Goal: Task Accomplishment & Management: Use online tool/utility

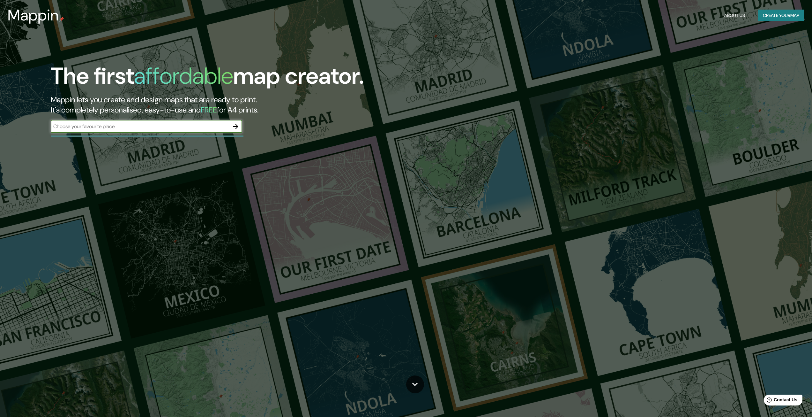
click at [113, 129] on input "text" at bounding box center [140, 126] width 179 height 7
type input "e"
type input "øm 4000"
click at [236, 126] on icon "button" at bounding box center [236, 127] width 8 height 8
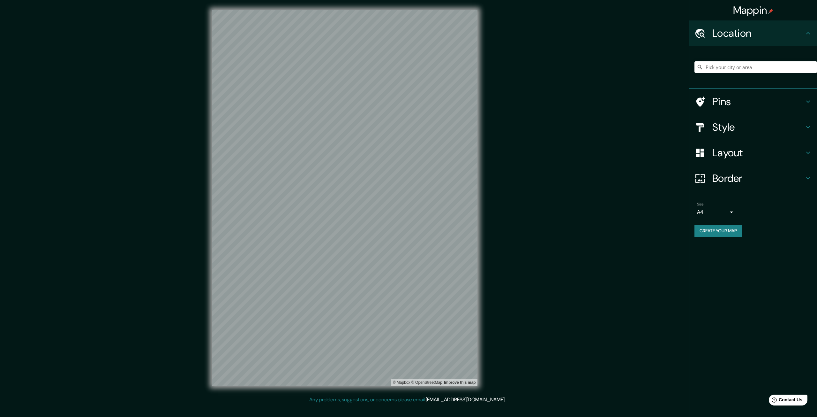
click at [703, 233] on button "Create your map" at bounding box center [719, 231] width 48 height 12
